Goal: Information Seeking & Learning: Learn about a topic

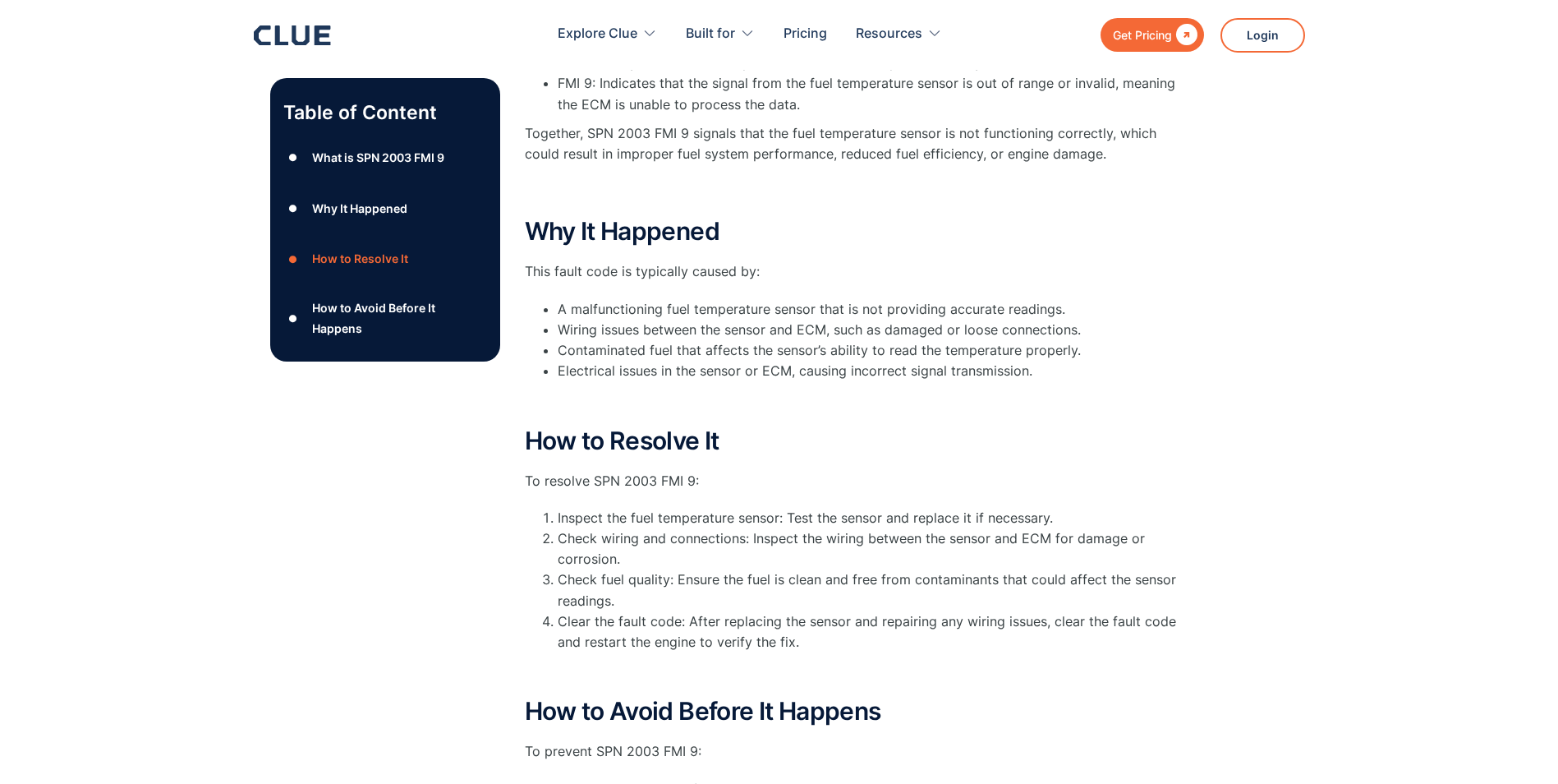
scroll to position [410, 0]
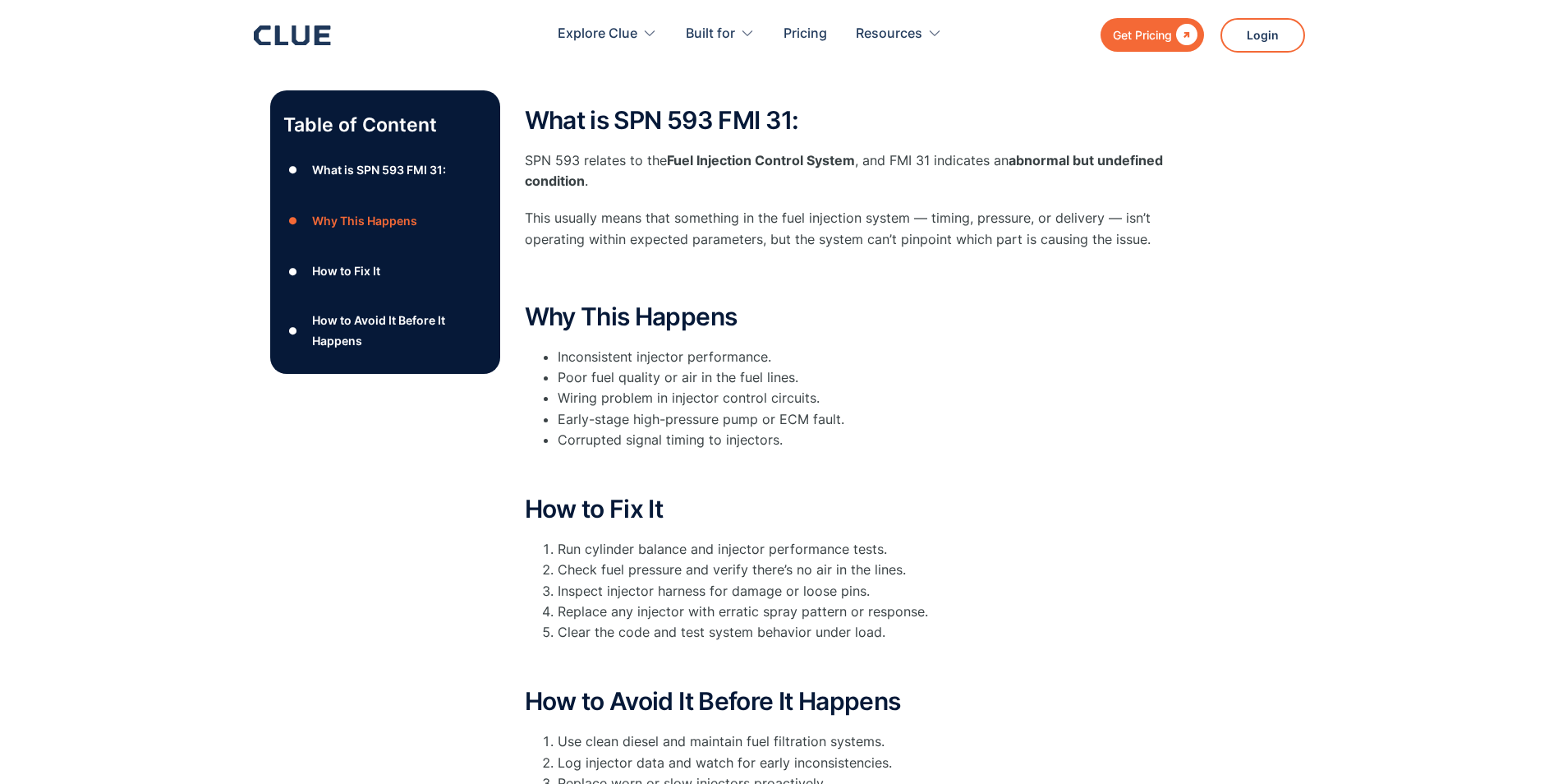
scroll to position [247, 0]
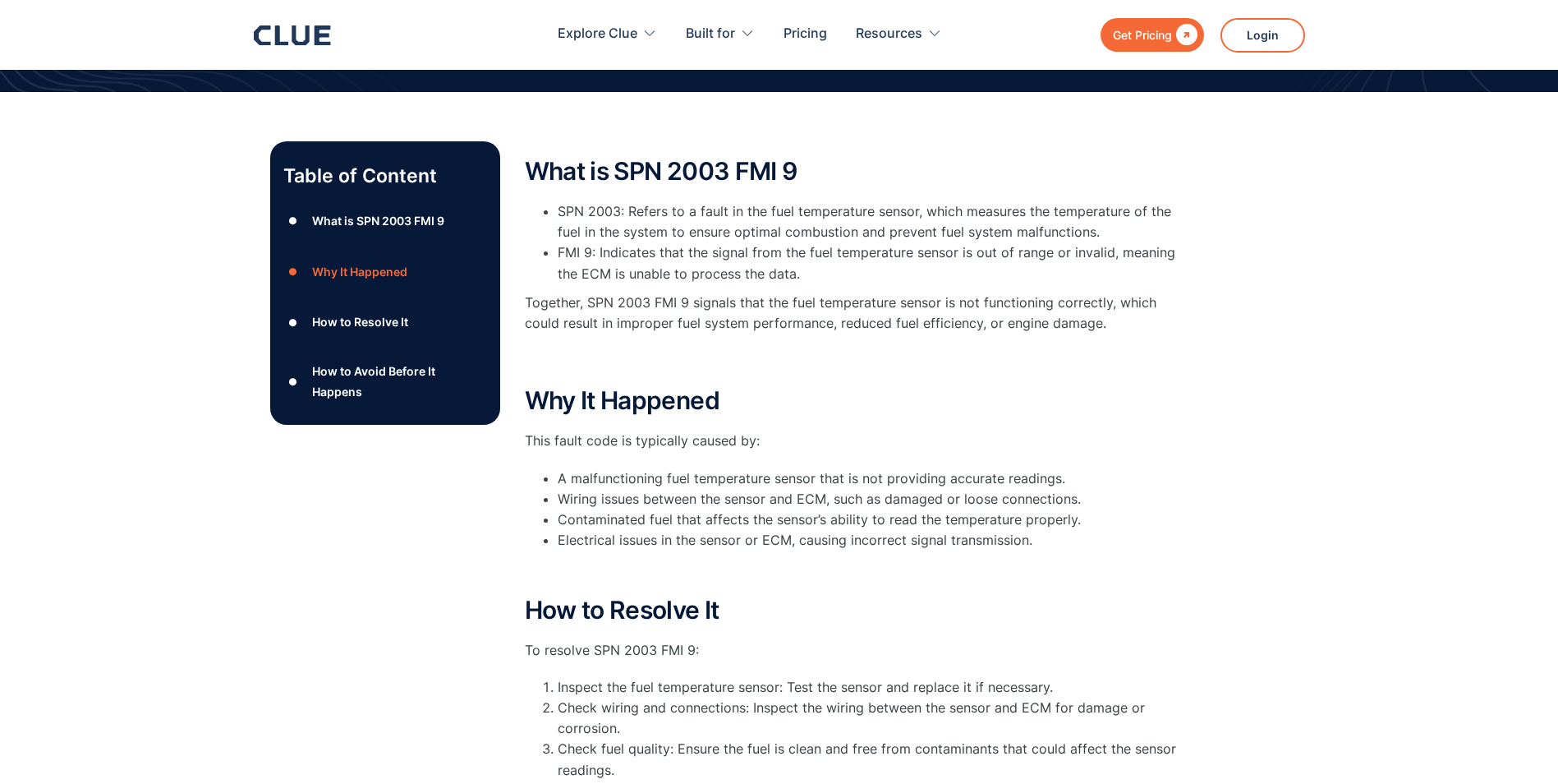
scroll to position [247, 0]
